Goal: Book appointment/travel/reservation

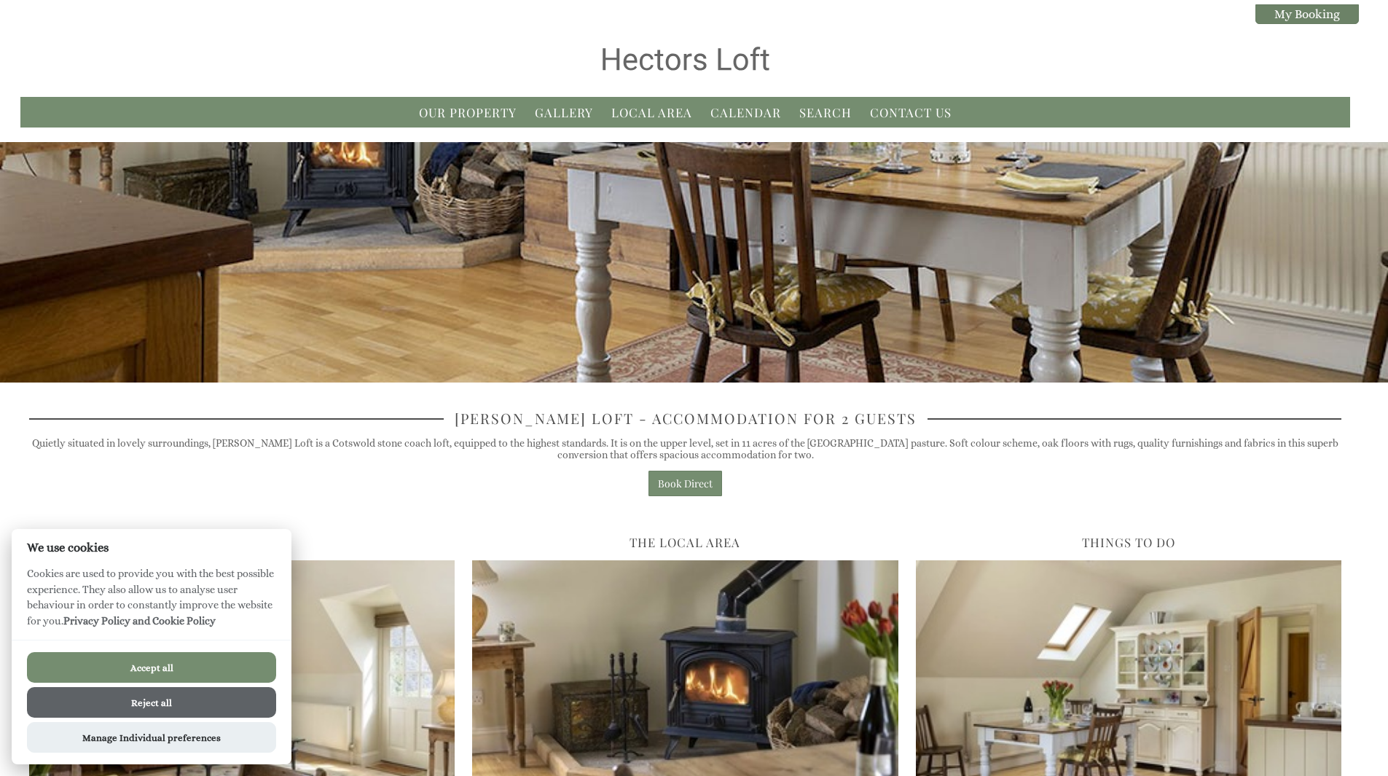
click at [185, 666] on button "Accept all" at bounding box center [151, 667] width 249 height 31
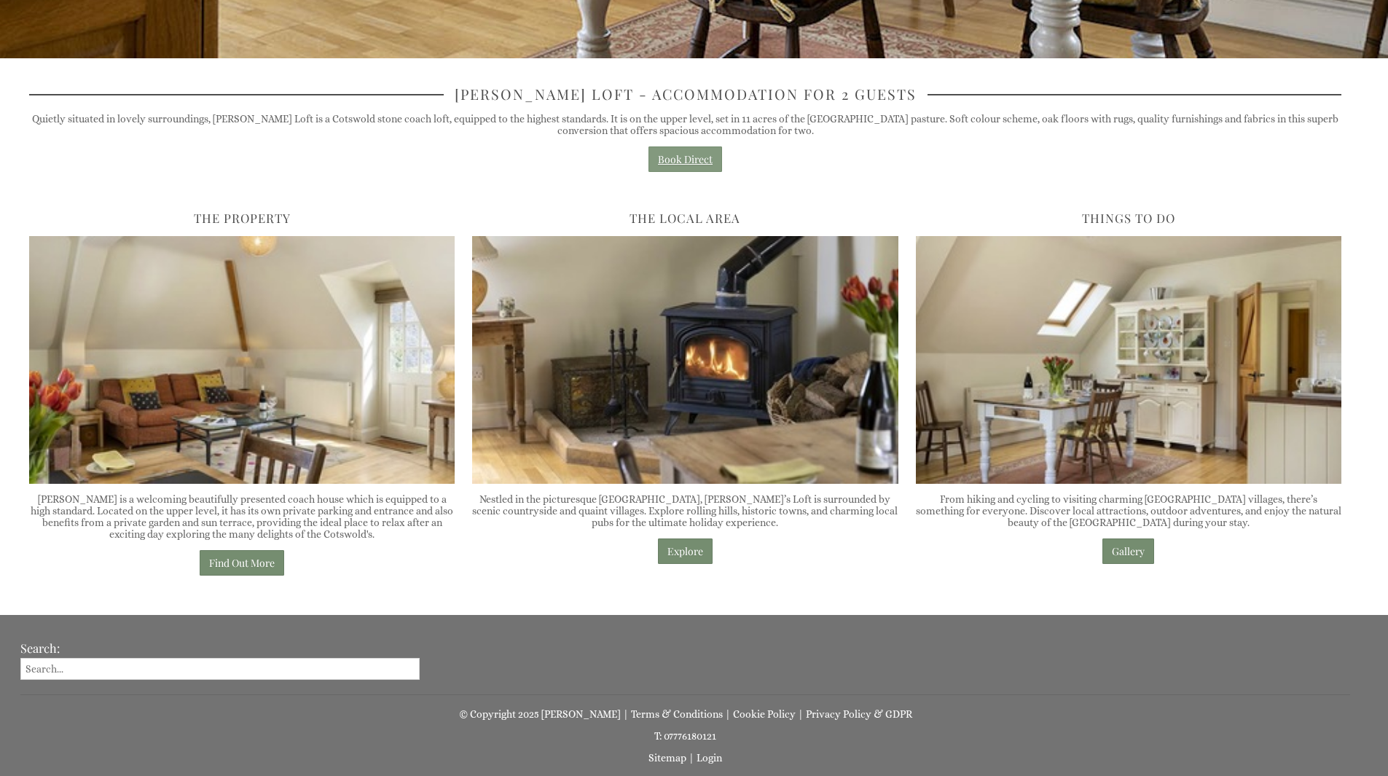
scroll to position [371, 0]
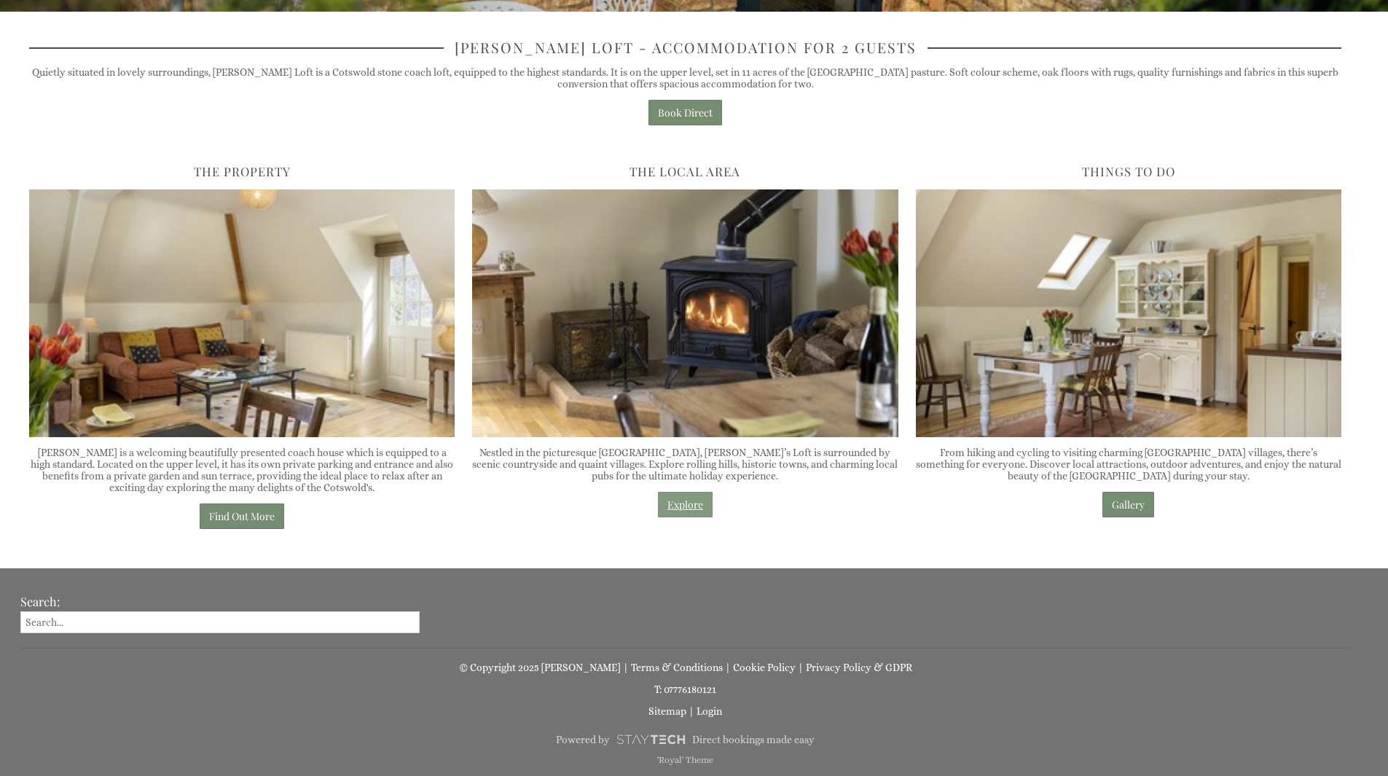
click at [679, 500] on link "Explore" at bounding box center [685, 504] width 55 height 25
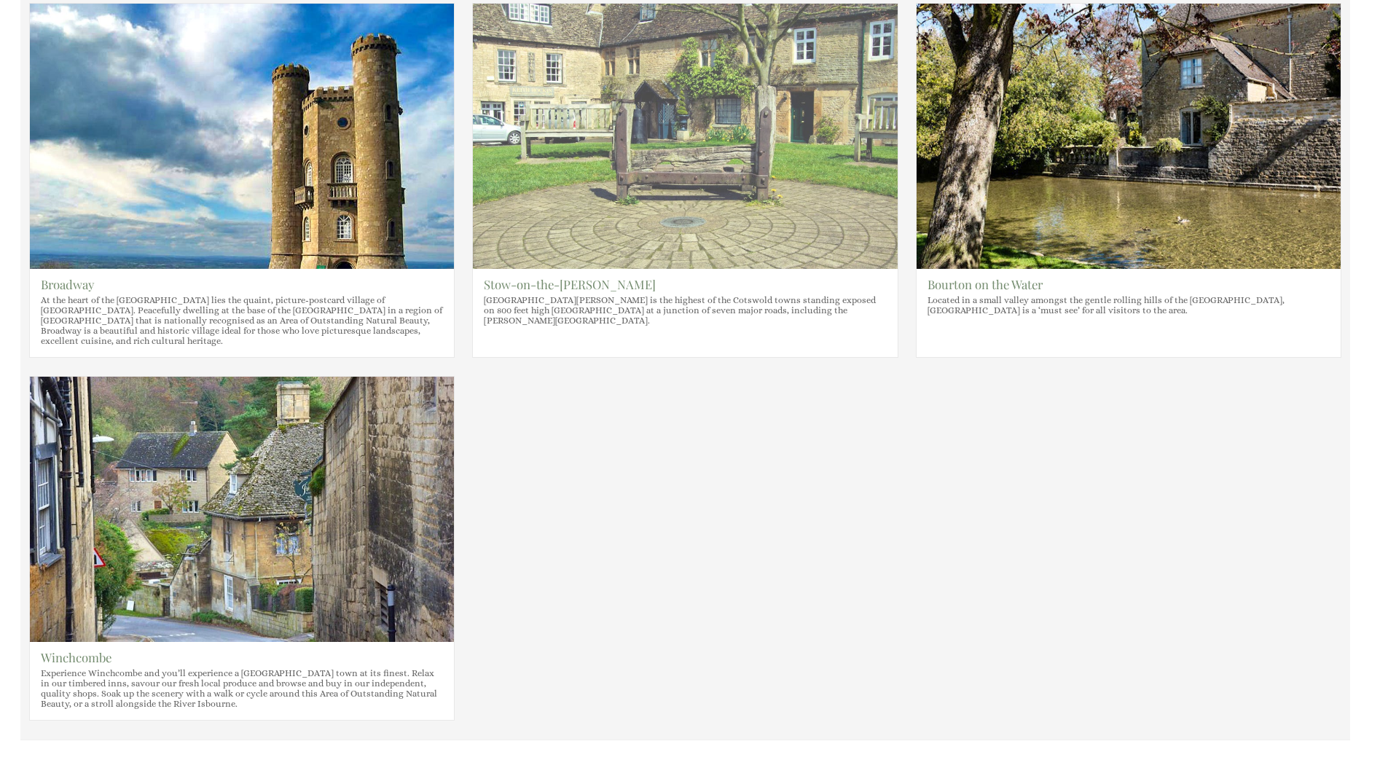
scroll to position [510, 0]
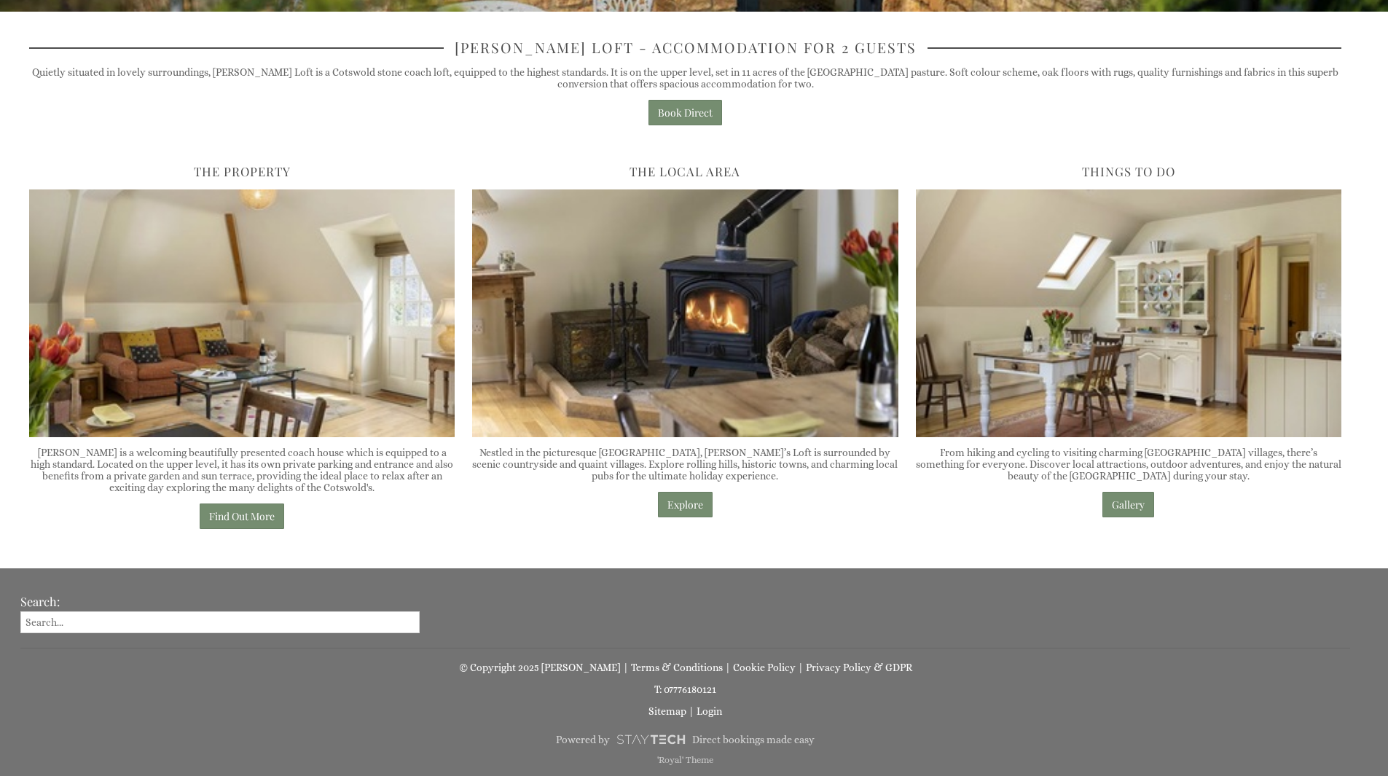
scroll to position [371, 0]
click at [216, 511] on link "Find Out More" at bounding box center [242, 515] width 84 height 25
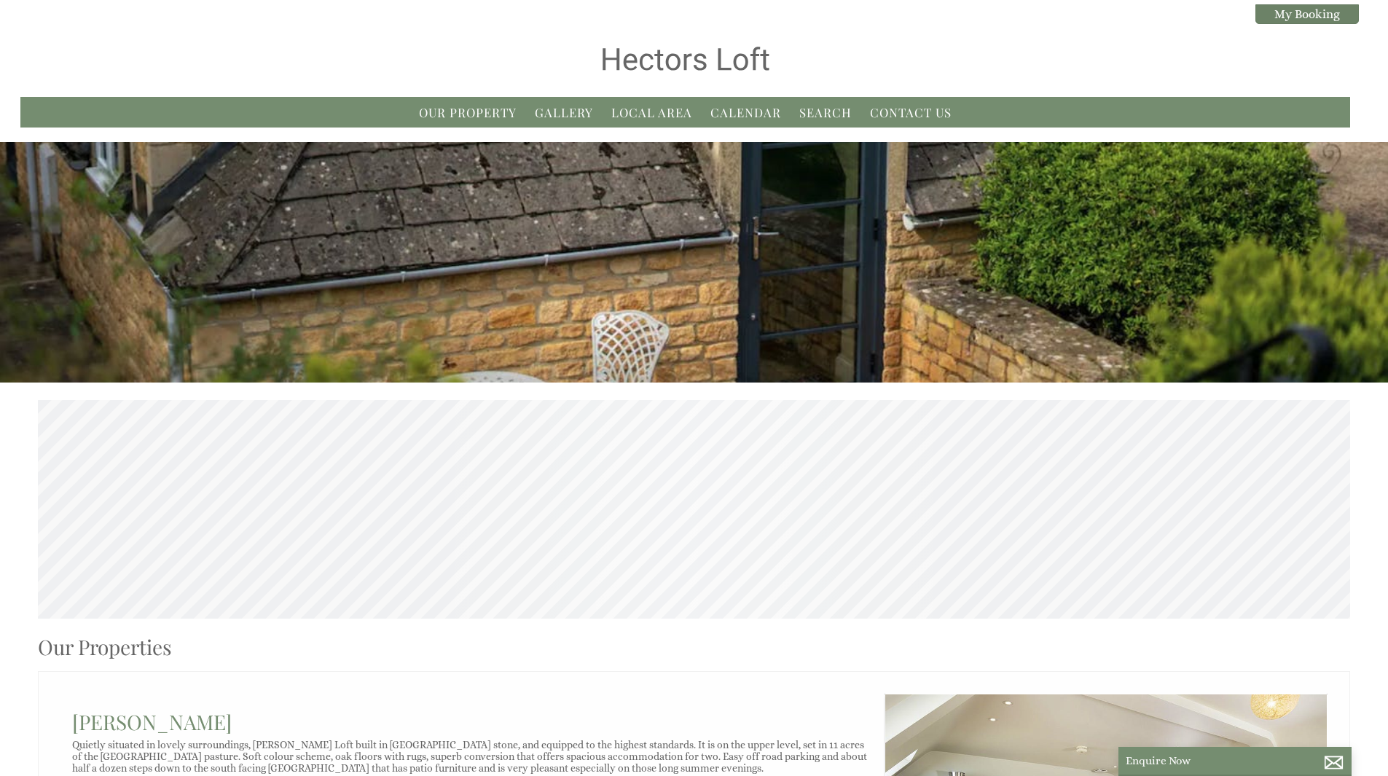
scroll to position [437, 0]
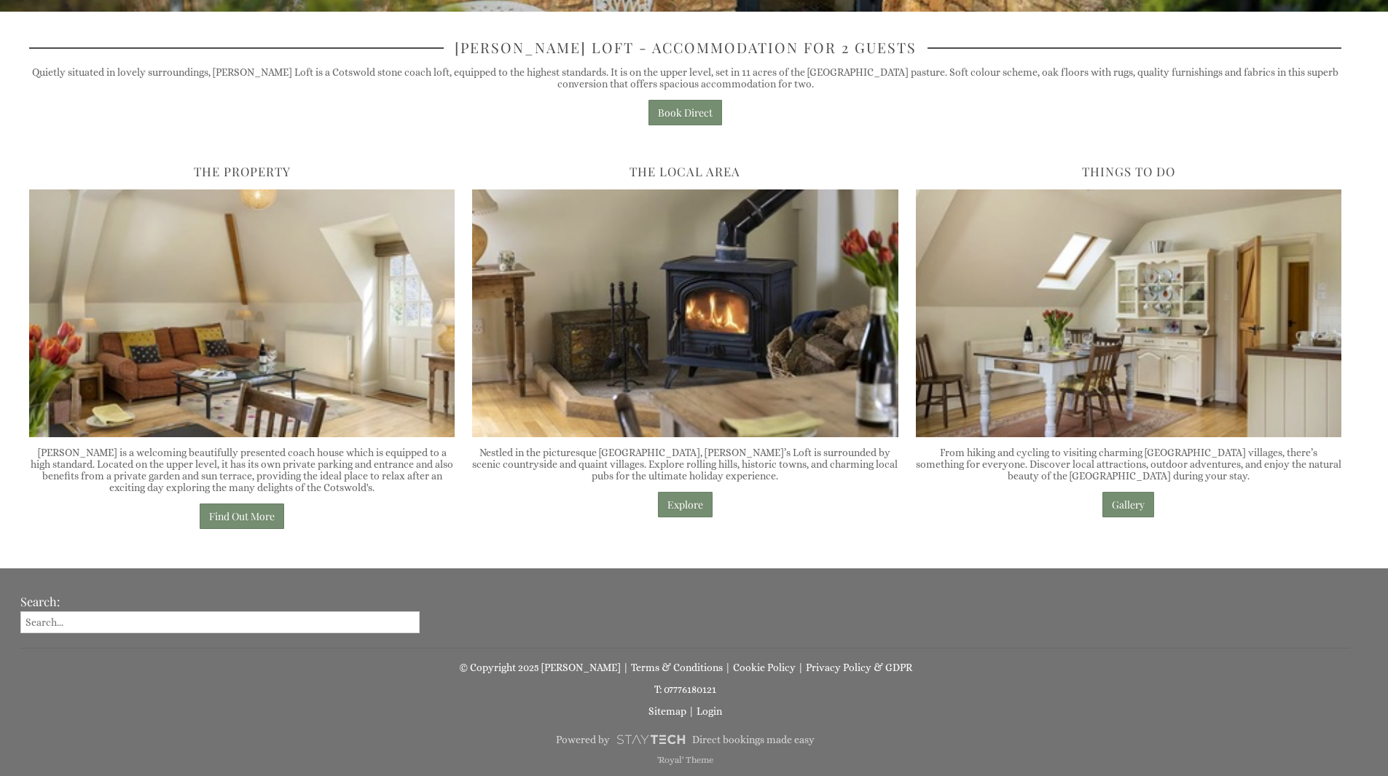
scroll to position [7, 0]
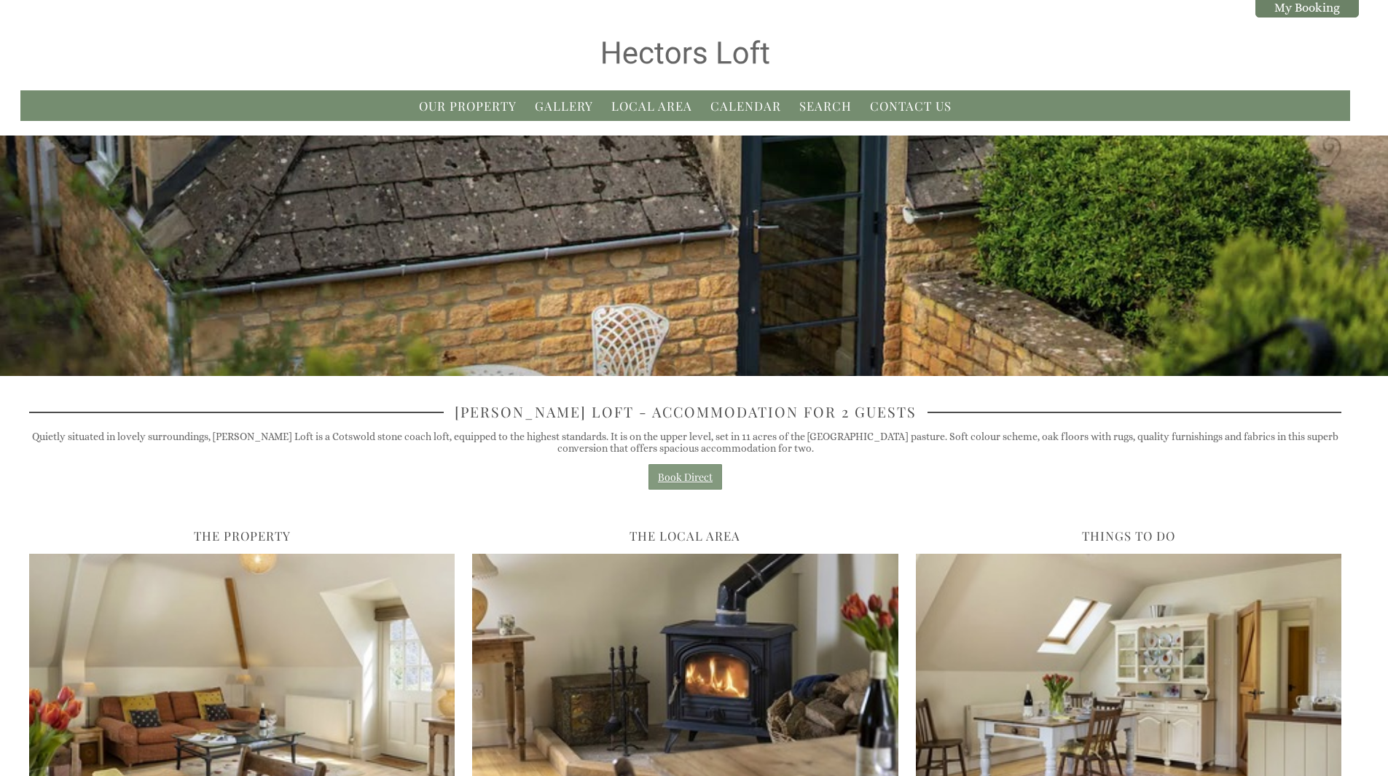
click at [685, 480] on link "Book Direct" at bounding box center [685, 476] width 74 height 25
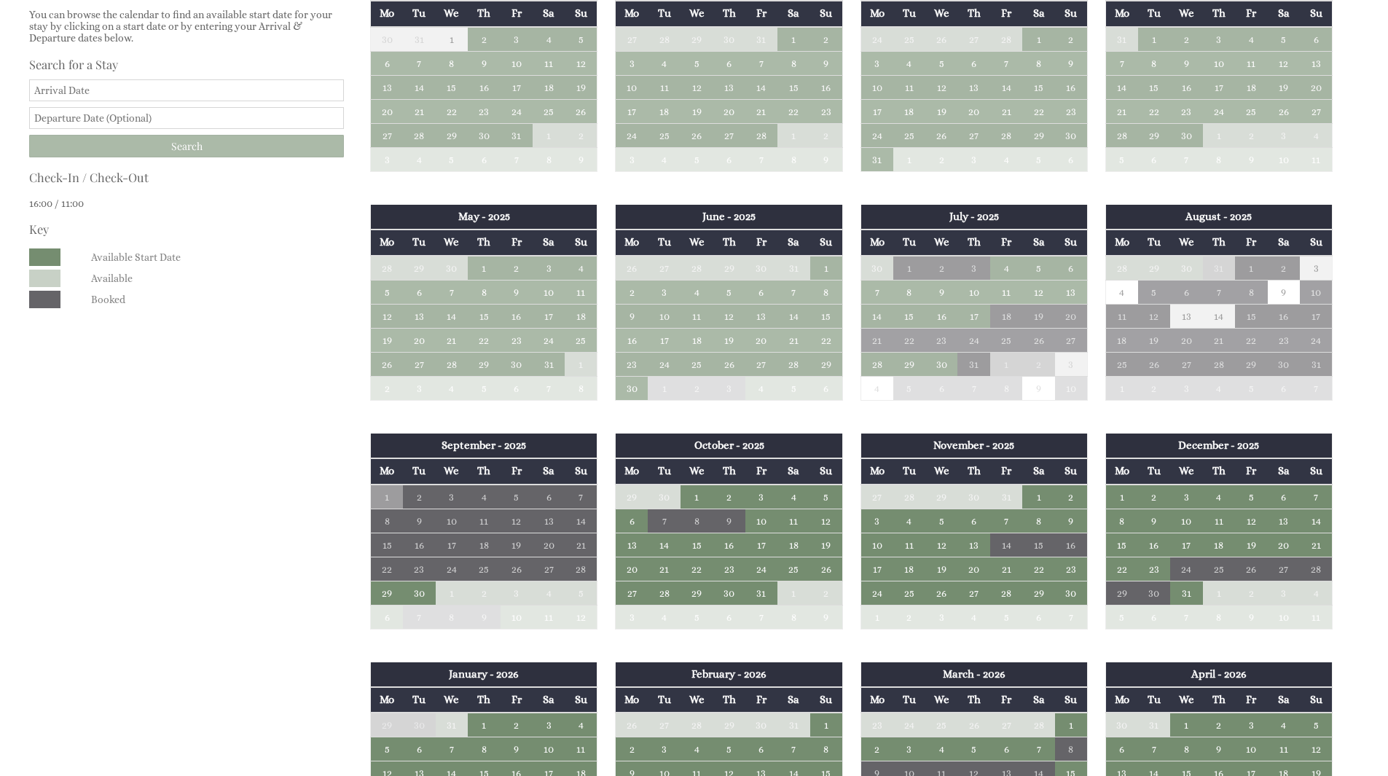
scroll to position [510, 0]
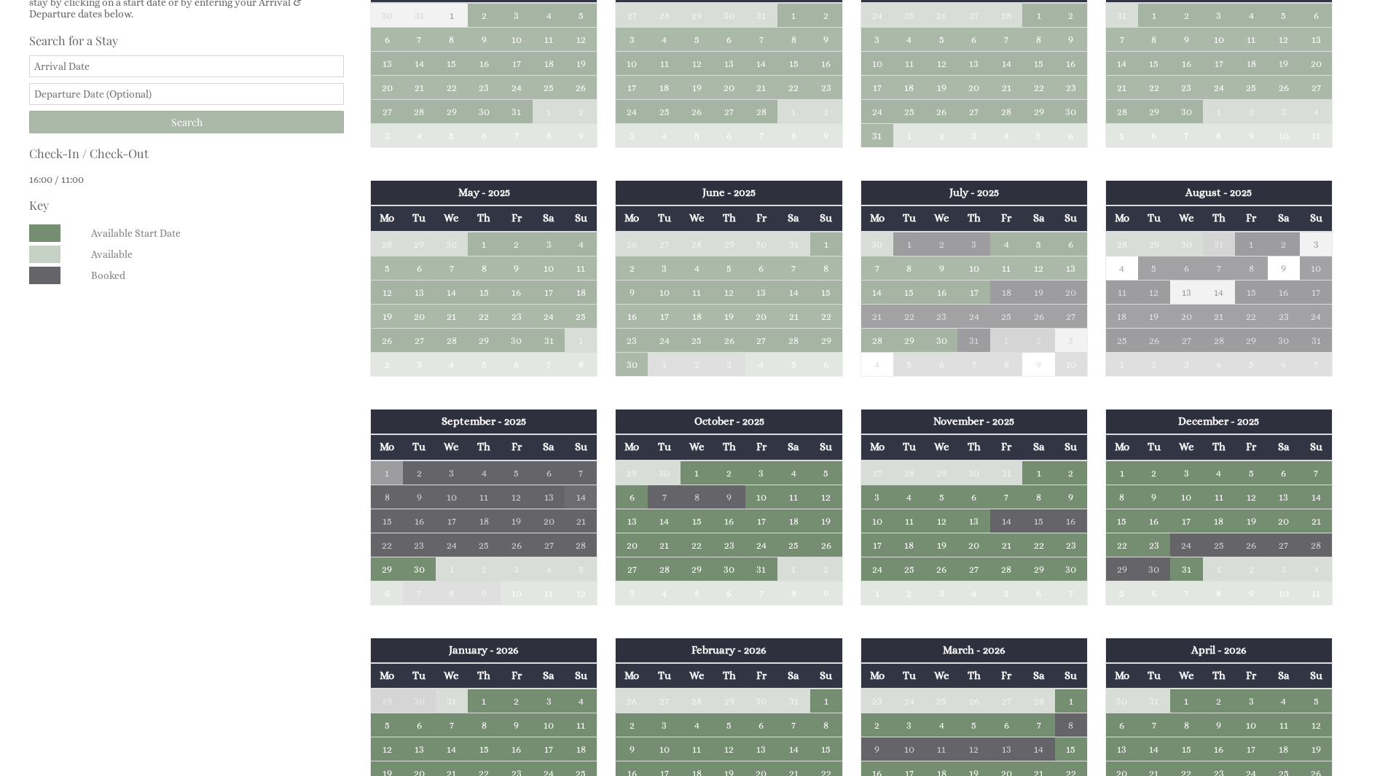
click at [573, 498] on td "14" at bounding box center [581, 496] width 32 height 24
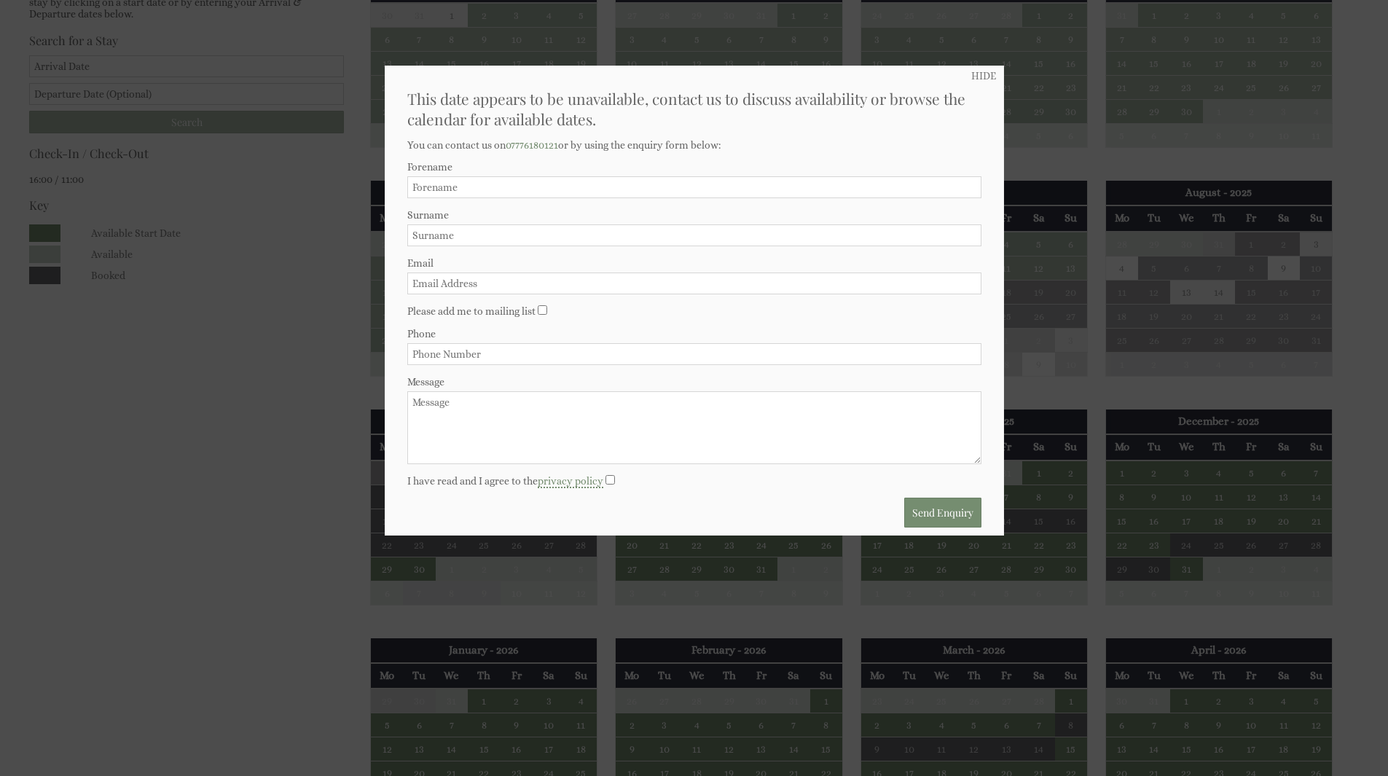
click at [271, 484] on div at bounding box center [694, 388] width 1388 height 776
